Goal: Information Seeking & Learning: Check status

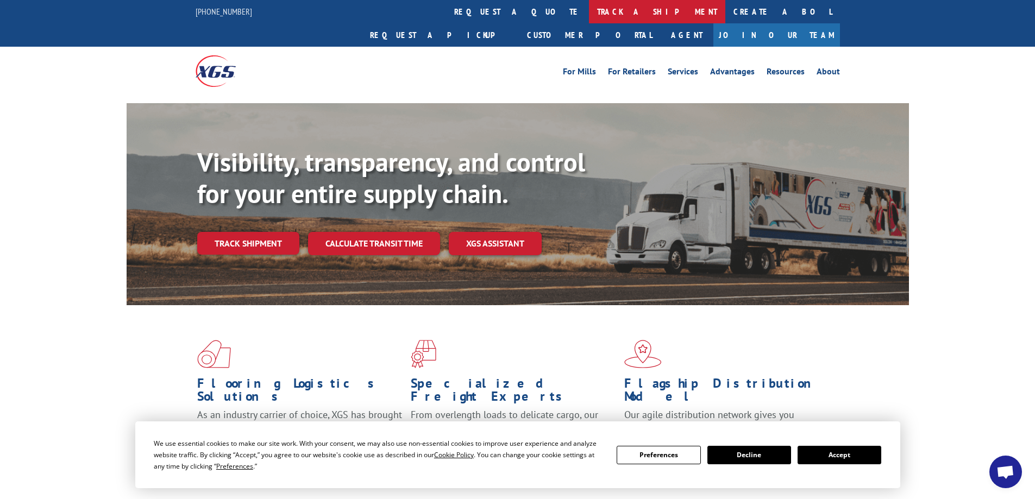
click at [589, 11] on link "track a shipment" at bounding box center [657, 11] width 136 height 23
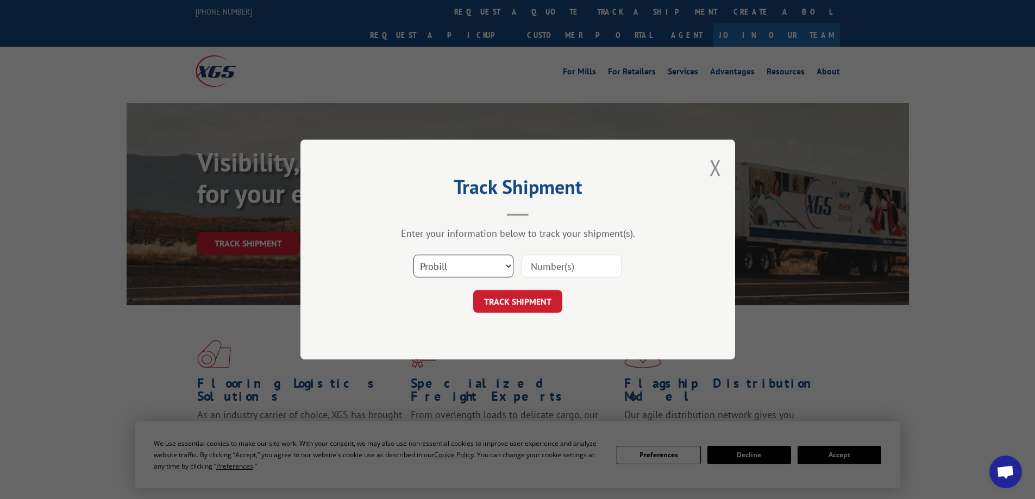
click at [497, 270] on select "Select category... Probill BOL PO" at bounding box center [463, 266] width 100 height 23
select select "bol"
click at [413, 255] on select "Select category... Probill BOL PO" at bounding box center [463, 266] width 100 height 23
click at [538, 268] on input at bounding box center [572, 266] width 100 height 23
paste input "2872285"
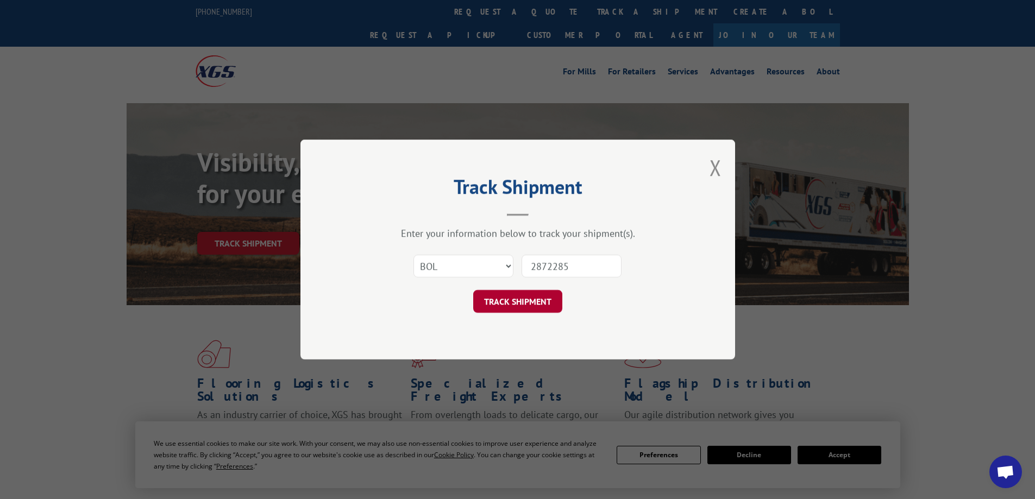
type input "2872285"
click at [516, 306] on button "TRACK SHIPMENT" at bounding box center [517, 301] width 89 height 23
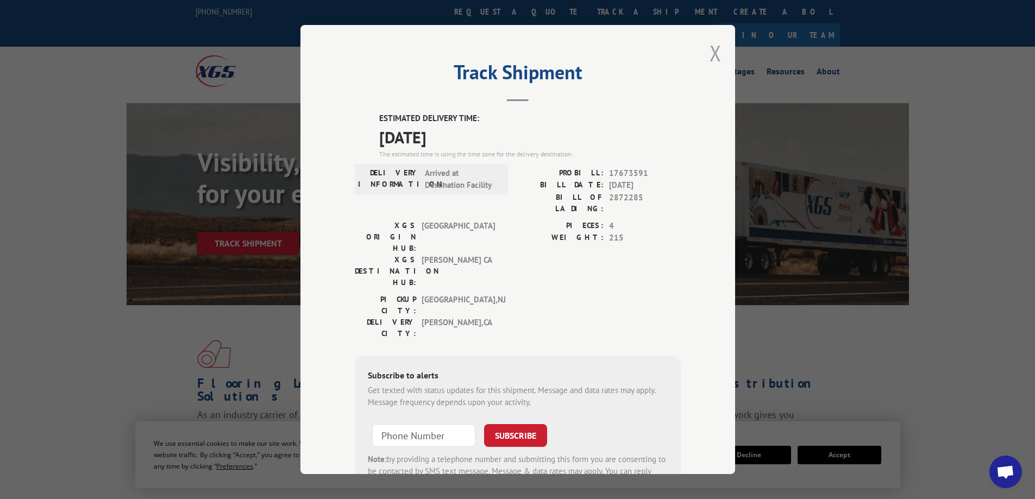
click at [711, 51] on button "Close modal" at bounding box center [716, 53] width 12 height 29
